Goal: Check status: Check status

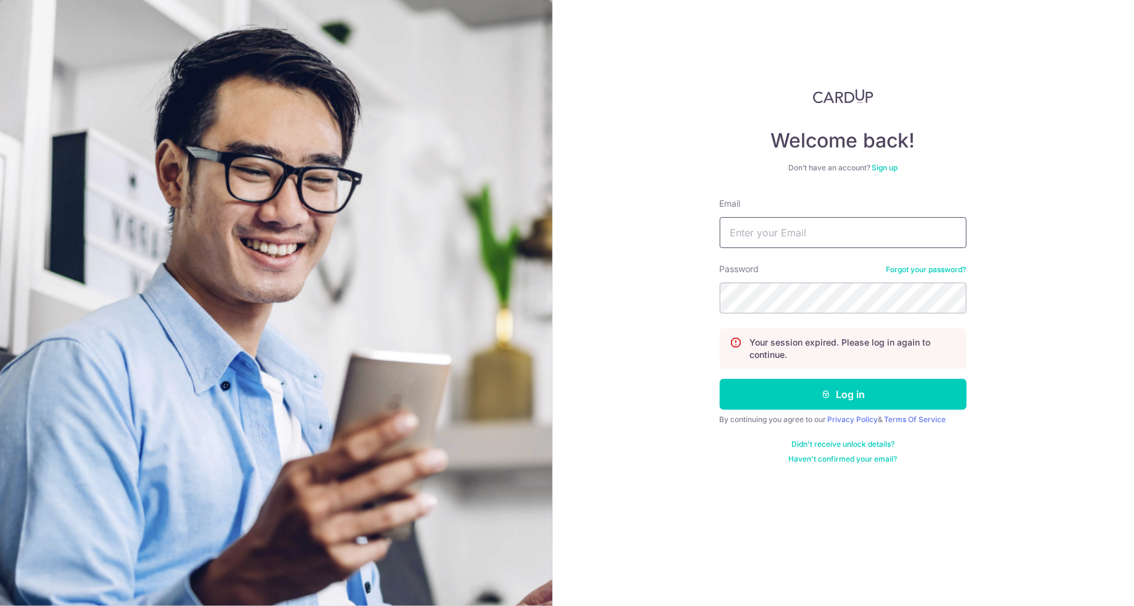
click at [844, 235] on input "Email" at bounding box center [843, 232] width 247 height 31
type input "[PERSON_NAME][EMAIL_ADDRESS][PERSON_NAME][DOMAIN_NAME]"
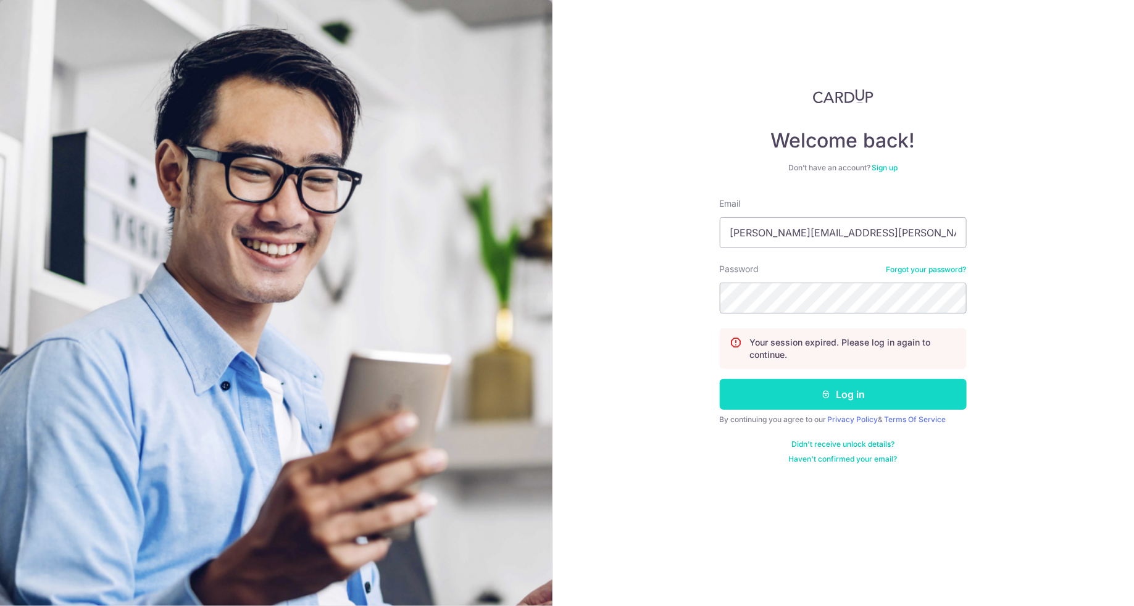
click at [788, 389] on button "Log in" at bounding box center [843, 394] width 247 height 31
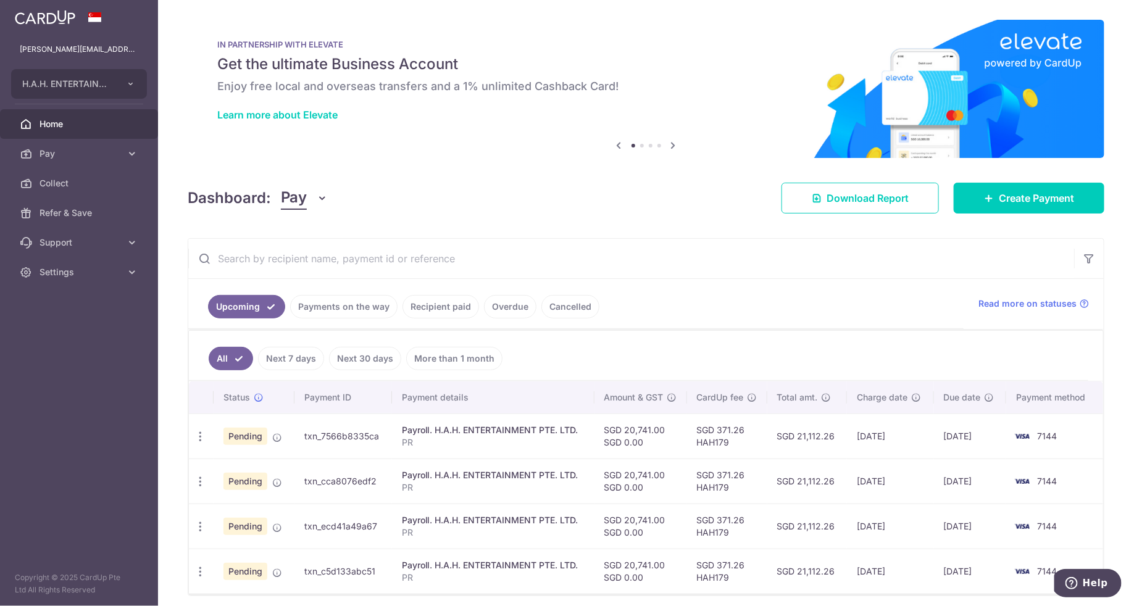
click at [349, 304] on link "Payments on the way" at bounding box center [343, 306] width 107 height 23
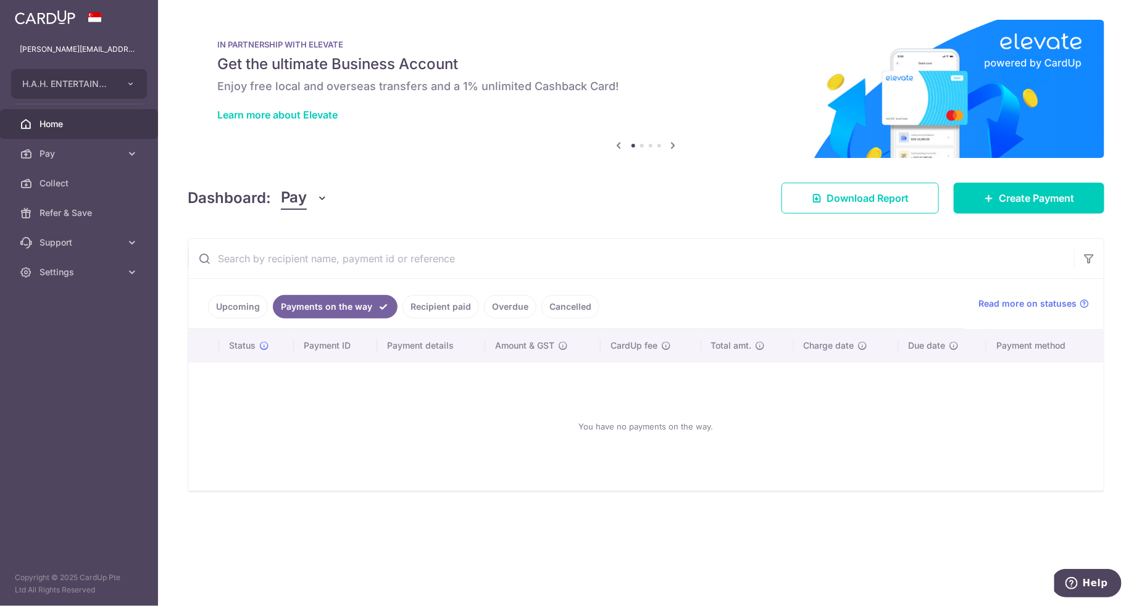
click at [428, 304] on link "Recipient paid" at bounding box center [440, 306] width 77 height 23
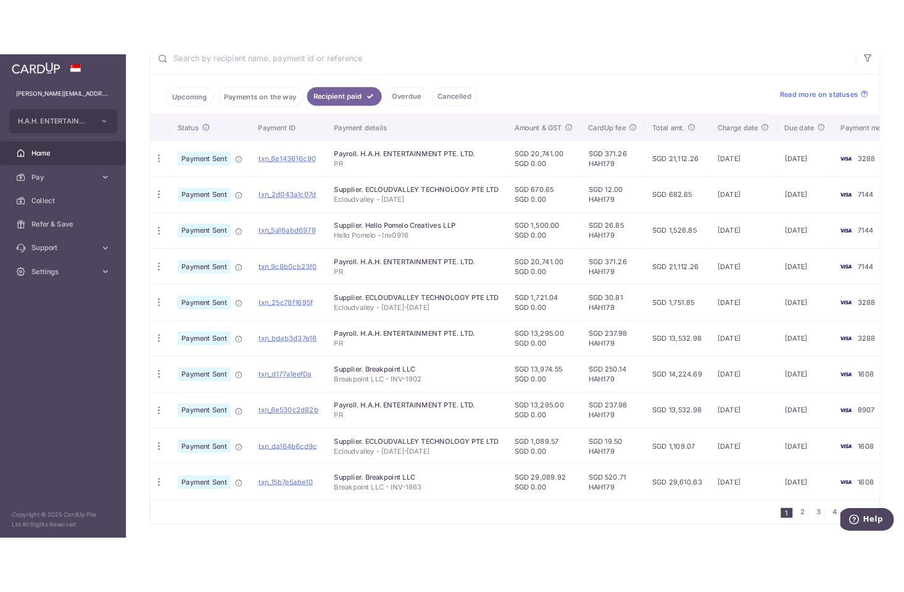
scroll to position [290, 0]
